Goal: Use online tool/utility: Utilize a website feature to perform a specific function

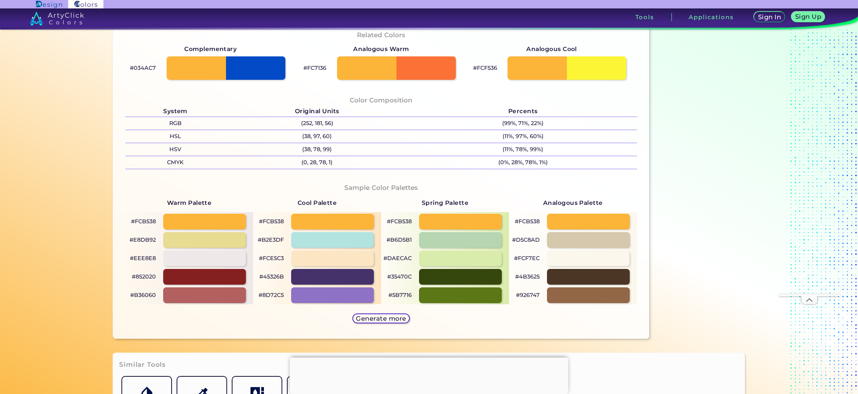
scroll to position [251, 0]
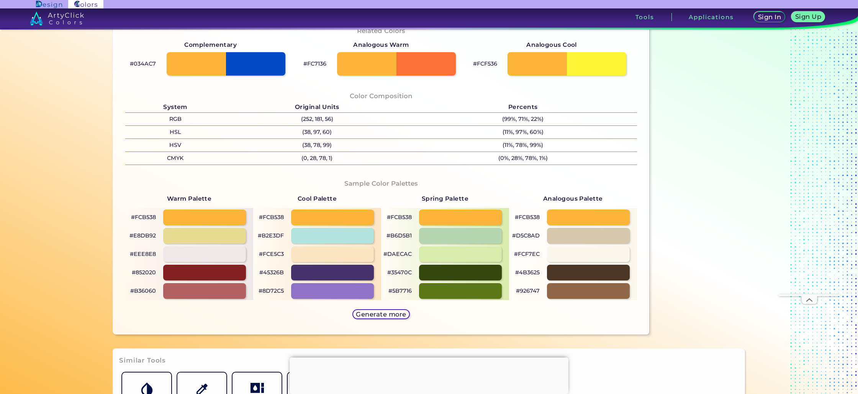
click at [567, 201] on strong "Analogous Palette" at bounding box center [573, 198] width 60 height 7
click at [567, 241] on div at bounding box center [589, 236] width 84 height 16
type input "#d5c8ad"
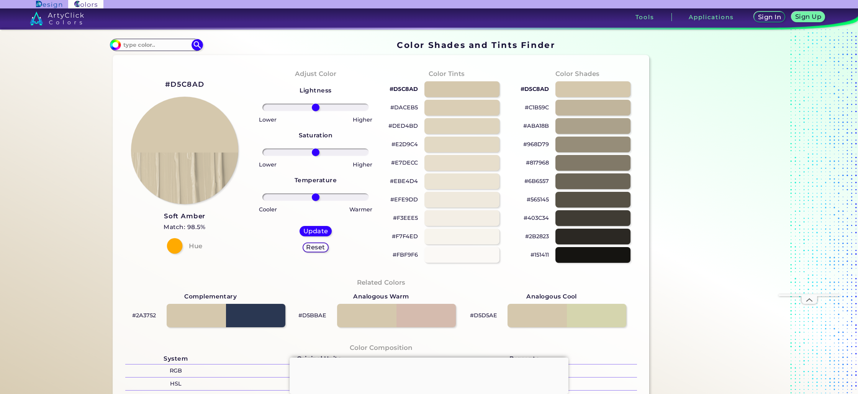
click at [174, 246] on div at bounding box center [174, 245] width 15 height 15
click at [151, 39] on section "#d5c8ad Acadia ◉ Acid Green ◉ Aero Blue ◉ Alabaster ◉ Albescent White ◉ Algae ◉…" at bounding box center [381, 44] width 543 height 15
click at [153, 42] on input at bounding box center [156, 44] width 71 height 10
click at [154, 45] on input at bounding box center [156, 44] width 71 height 10
paste input "FCB538"
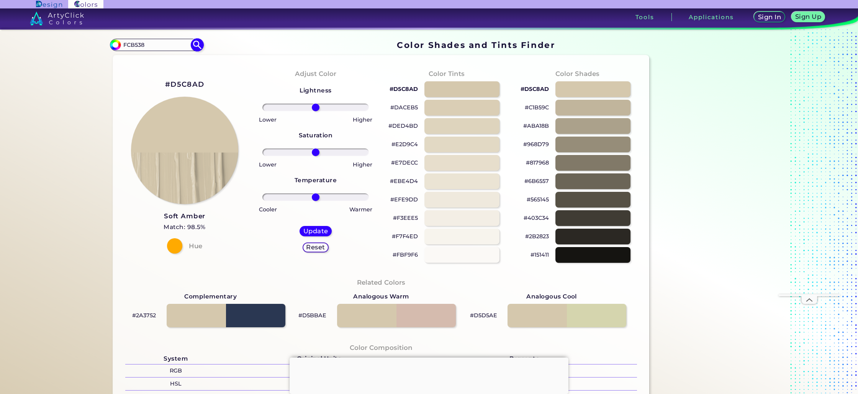
type input "FCB538"
type input "#000000"
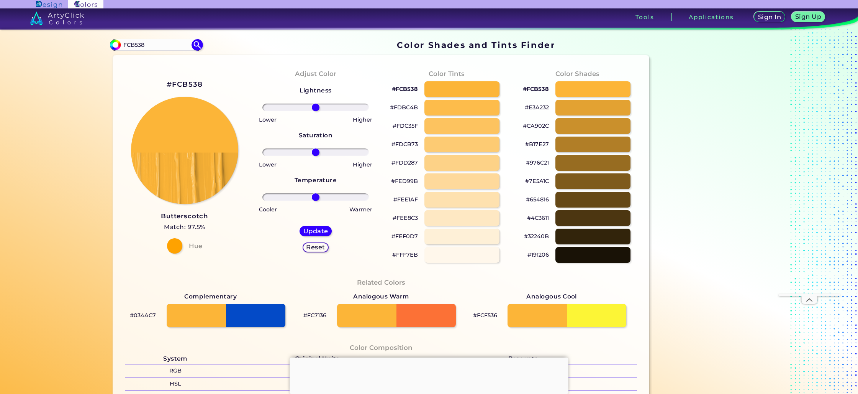
click at [76, 149] on section "Color Shades Finder #000000 FCB538 Acadia ◉ Acid Green ◉ Aero Blue ◉ Alabaster …" at bounding box center [429, 212] width 858 height 364
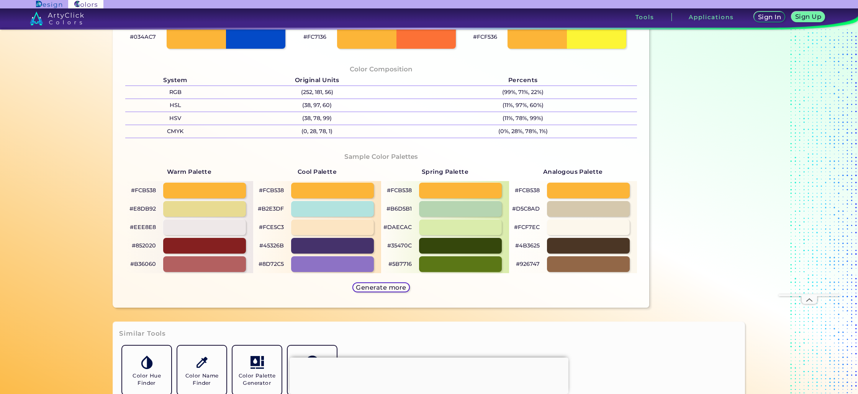
scroll to position [380, 0]
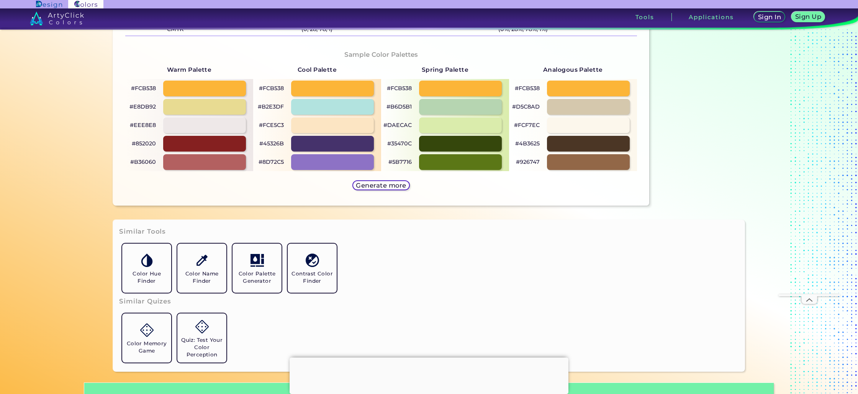
click at [358, 185] on h5 "Generate more" at bounding box center [381, 185] width 46 height 6
